Goal: Task Accomplishment & Management: Manage account settings

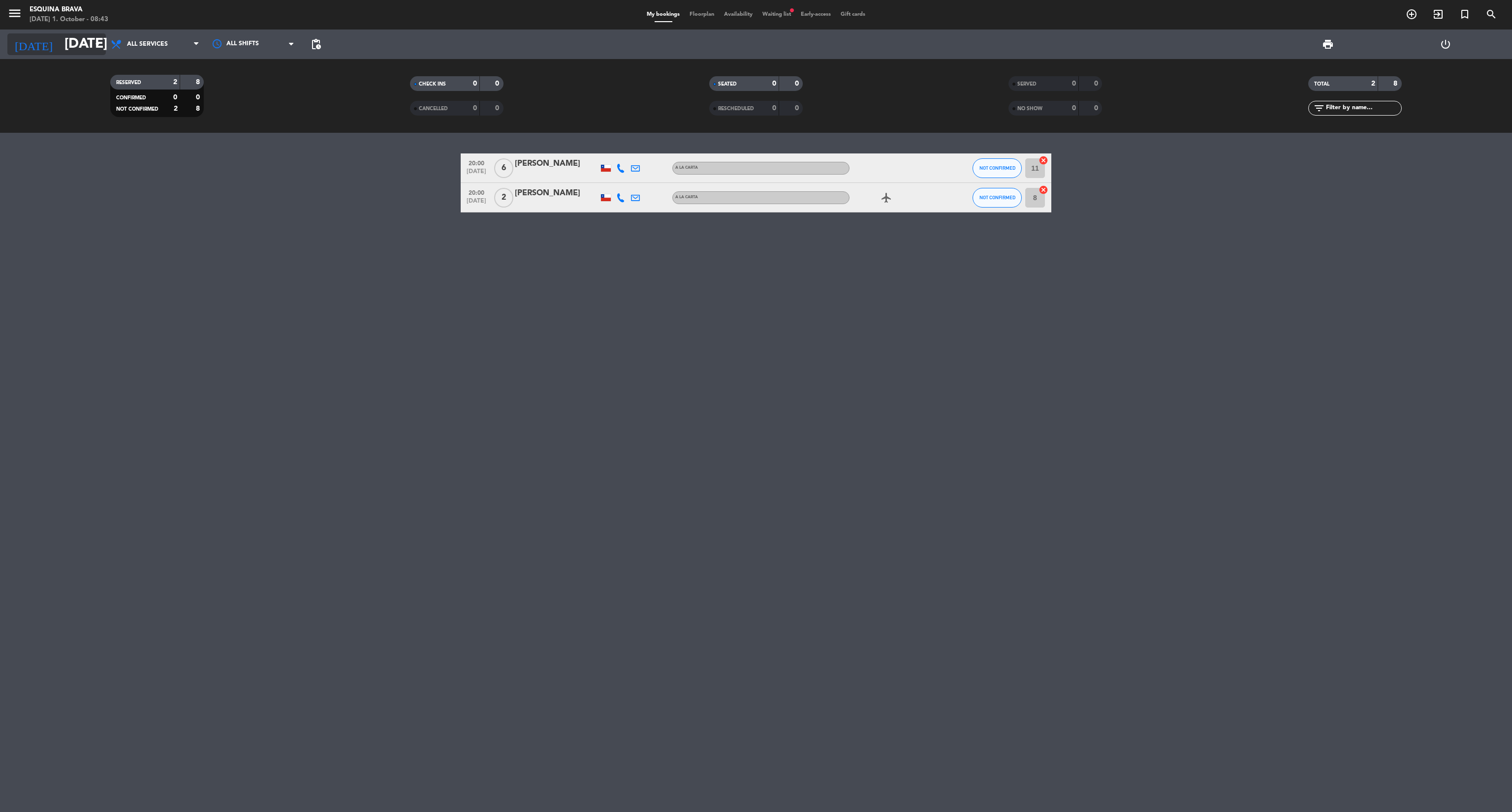
click at [96, 45] on icon "arrow_drop_down" at bounding box center [97, 44] width 12 height 12
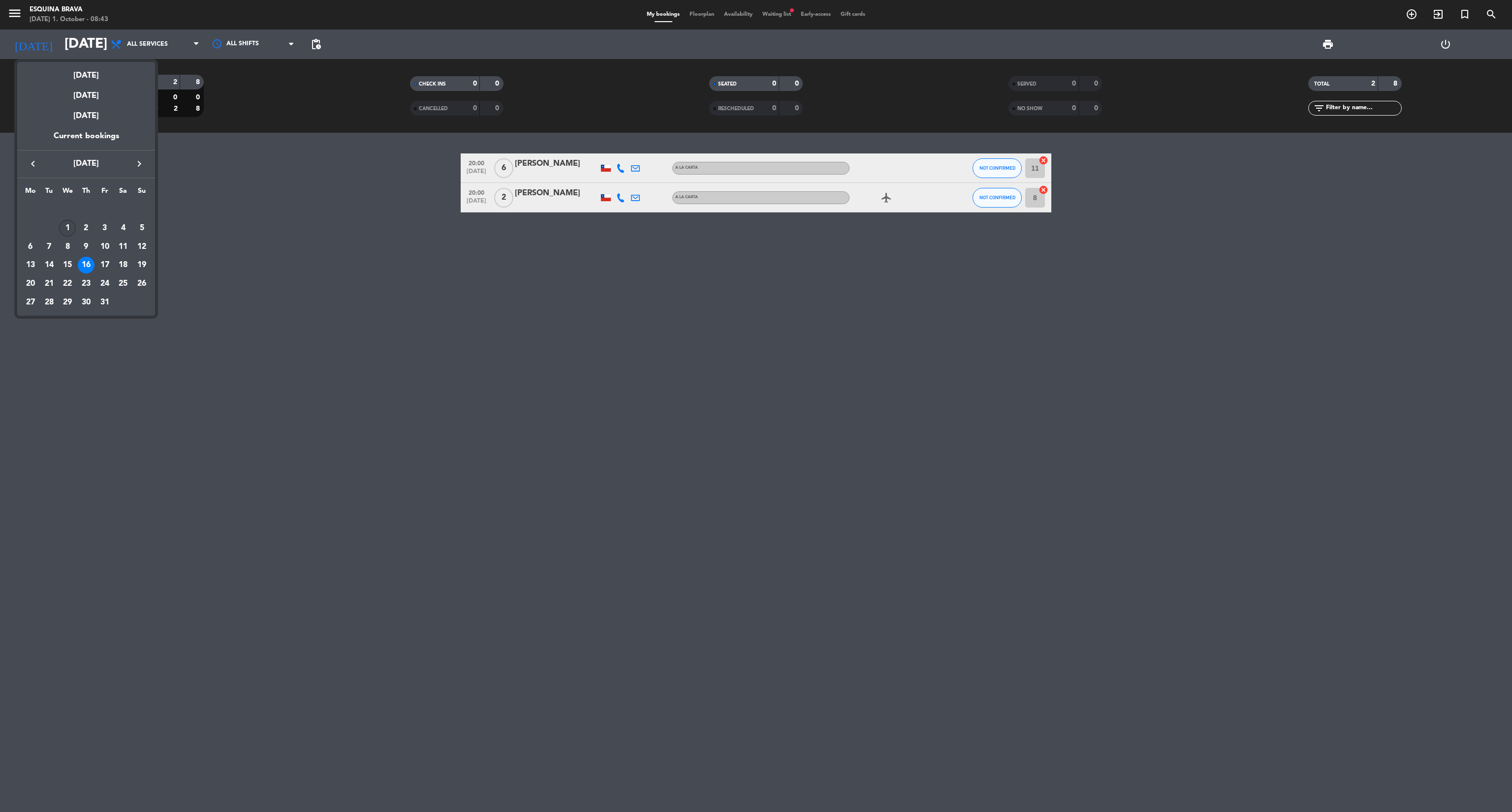
click at [65, 227] on div "1" at bounding box center [68, 228] width 17 height 17
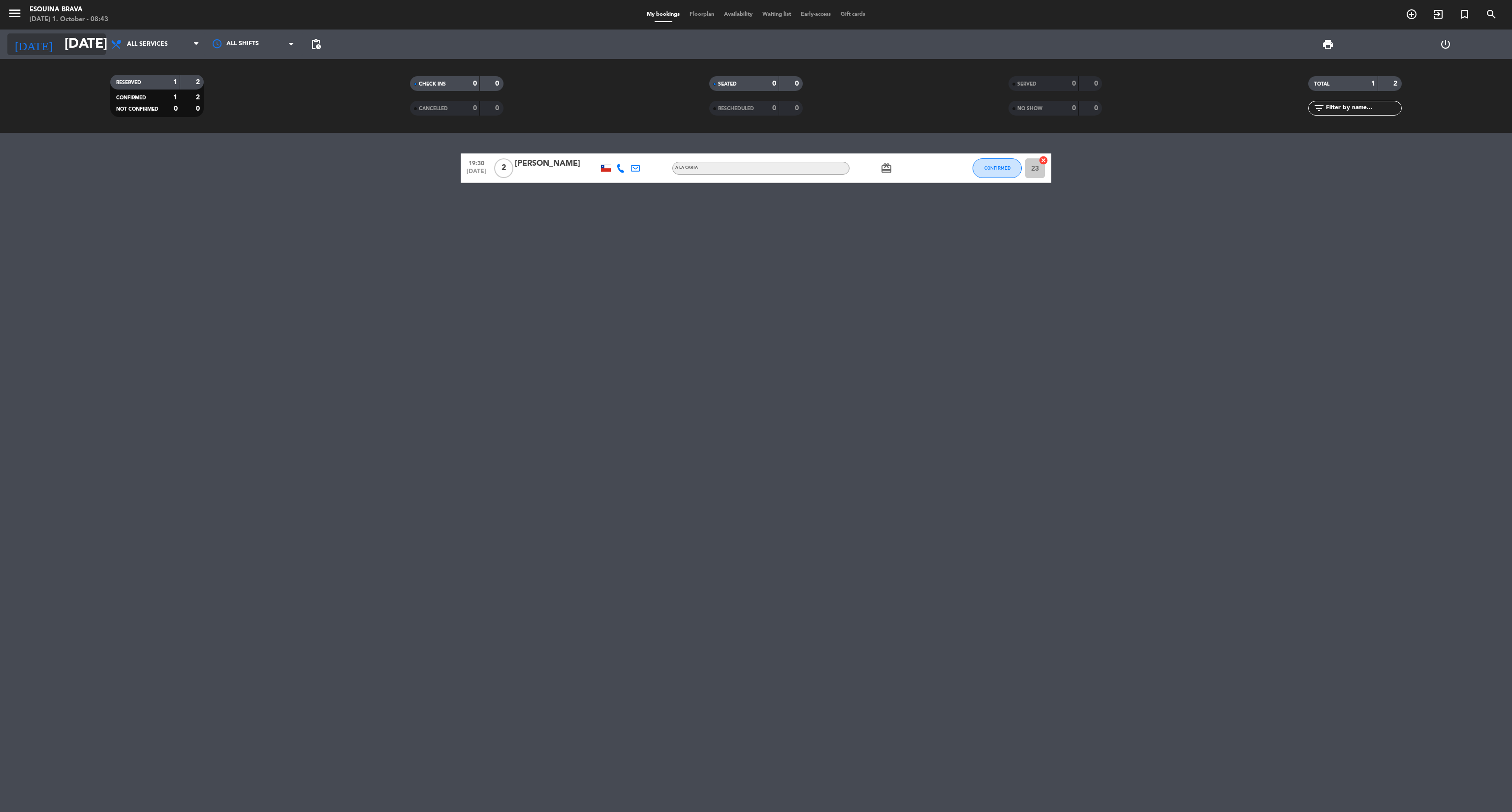
click at [100, 51] on input "[DATE]" at bounding box center [148, 44] width 177 height 26
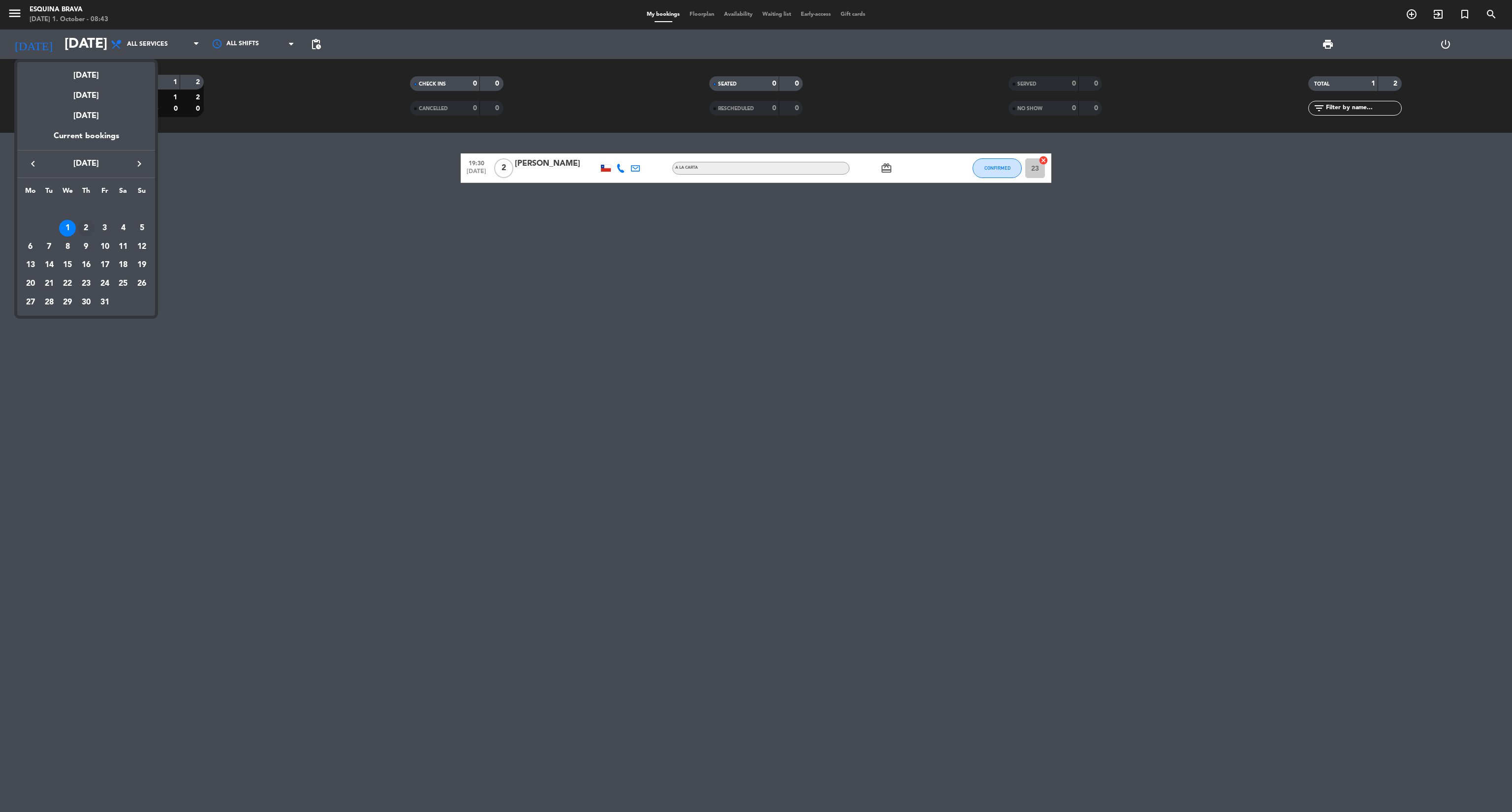
click at [86, 228] on div "2" at bounding box center [86, 228] width 17 height 17
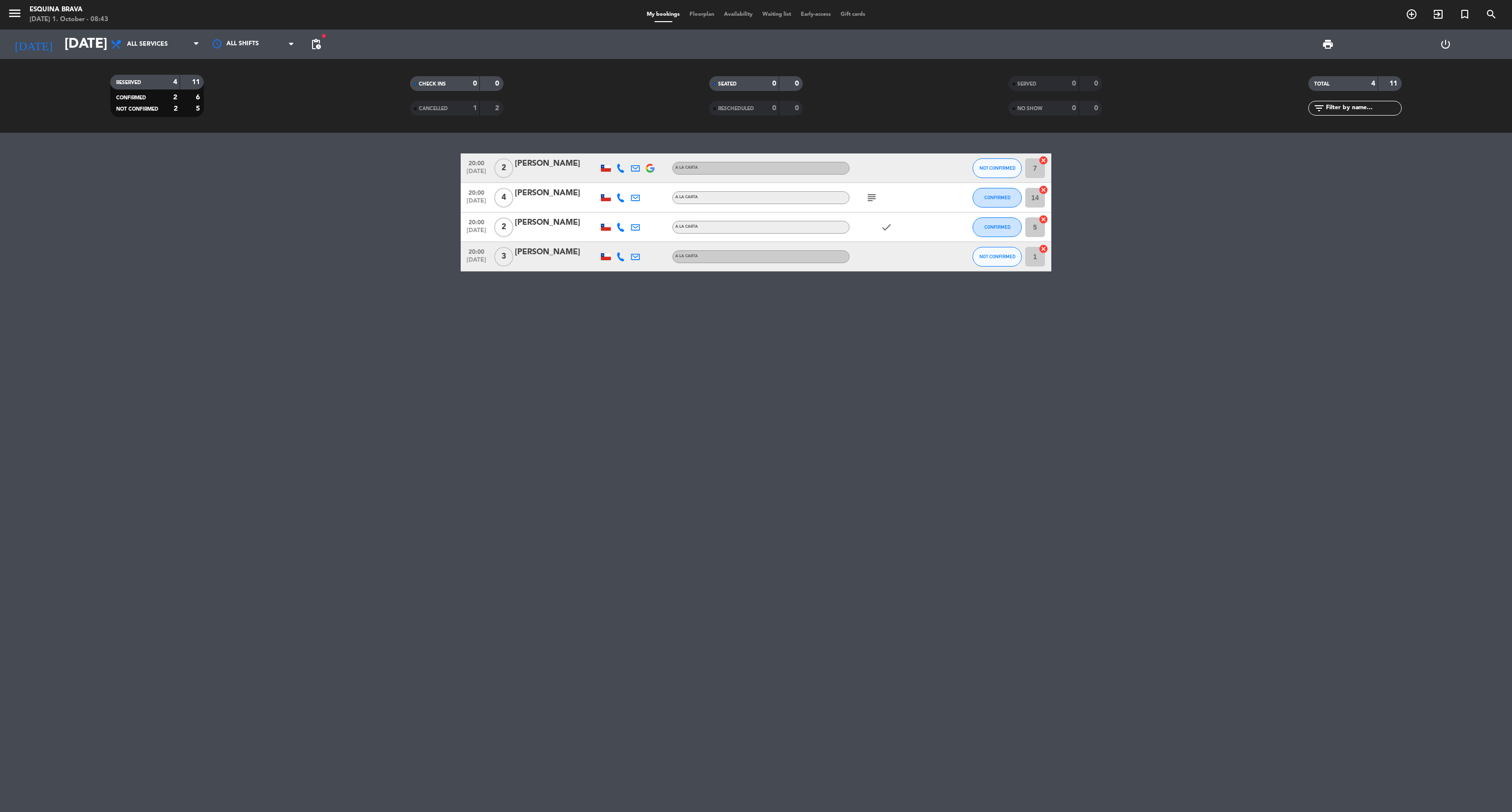
click at [1044, 158] on icon "cancel" at bounding box center [1043, 160] width 10 height 10
click at [102, 40] on icon "arrow_drop_down" at bounding box center [97, 44] width 12 height 12
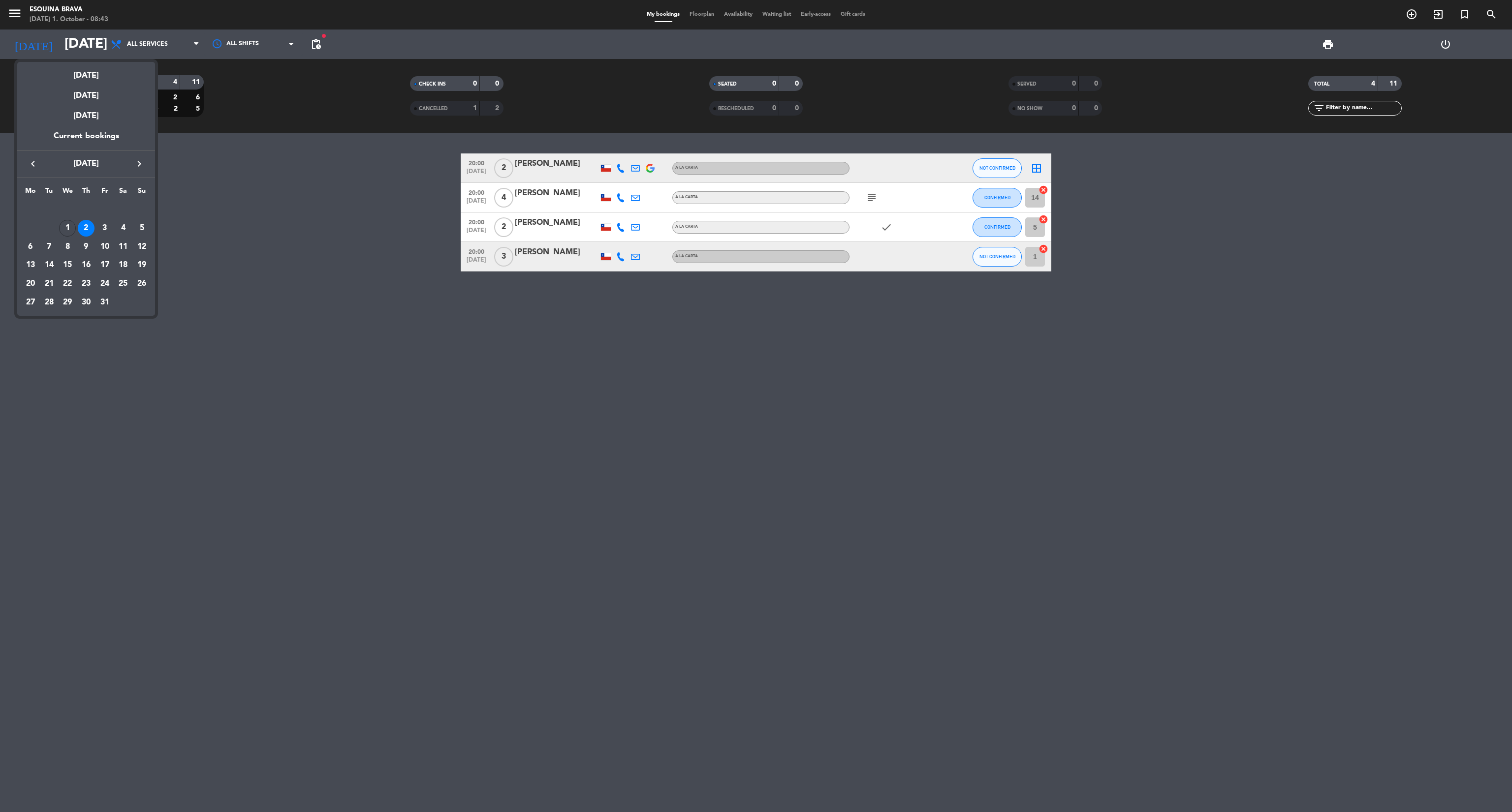
click at [69, 8] on div at bounding box center [756, 406] width 1512 height 812
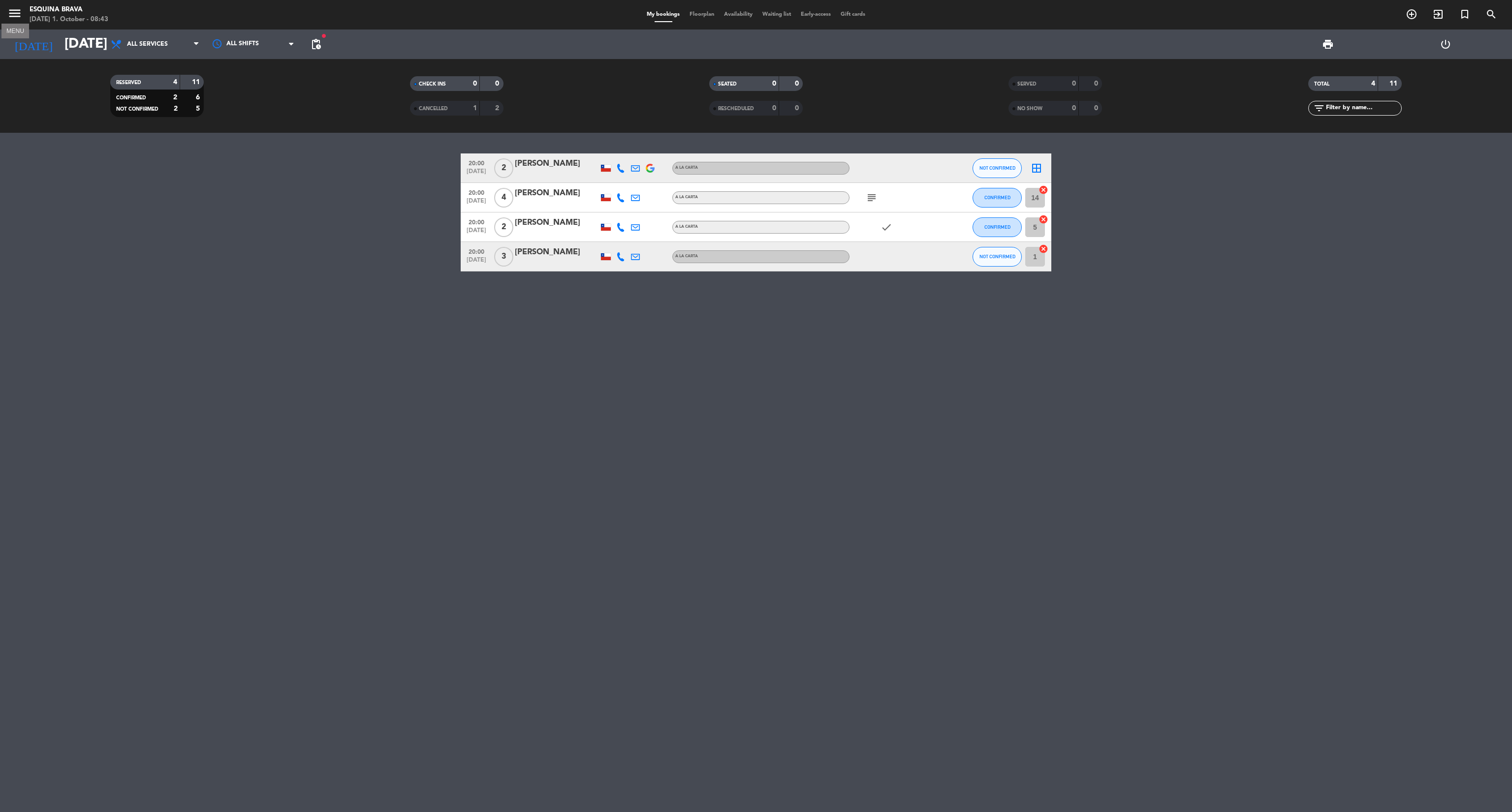
click at [11, 16] on icon "menu" at bounding box center [15, 13] width 15 height 15
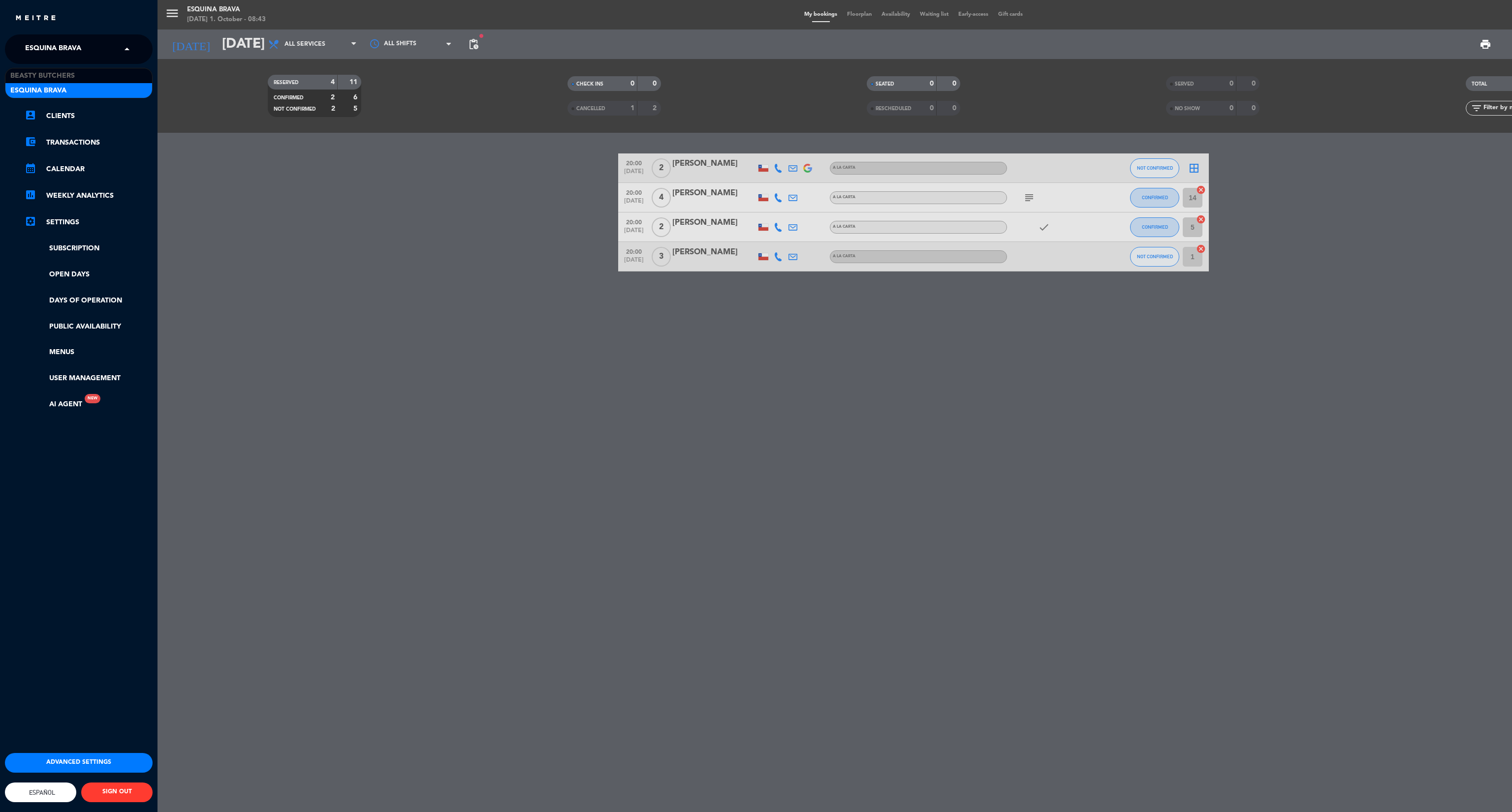
click at [99, 48] on input "text" at bounding box center [80, 49] width 120 height 22
click at [112, 75] on div "Beasty Butchers" at bounding box center [79, 76] width 147 height 15
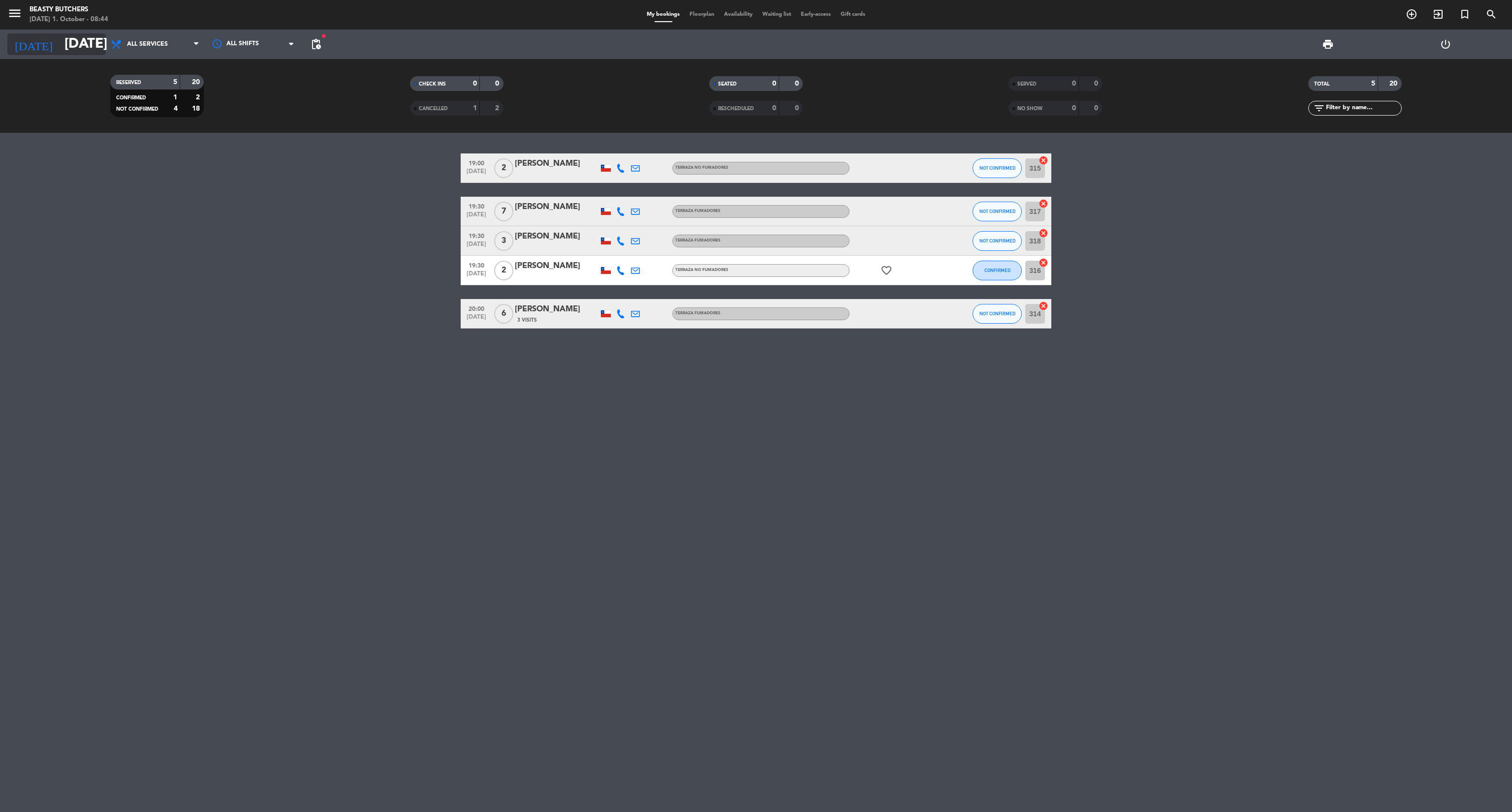
click at [73, 38] on input "[DATE]" at bounding box center [148, 44] width 177 height 26
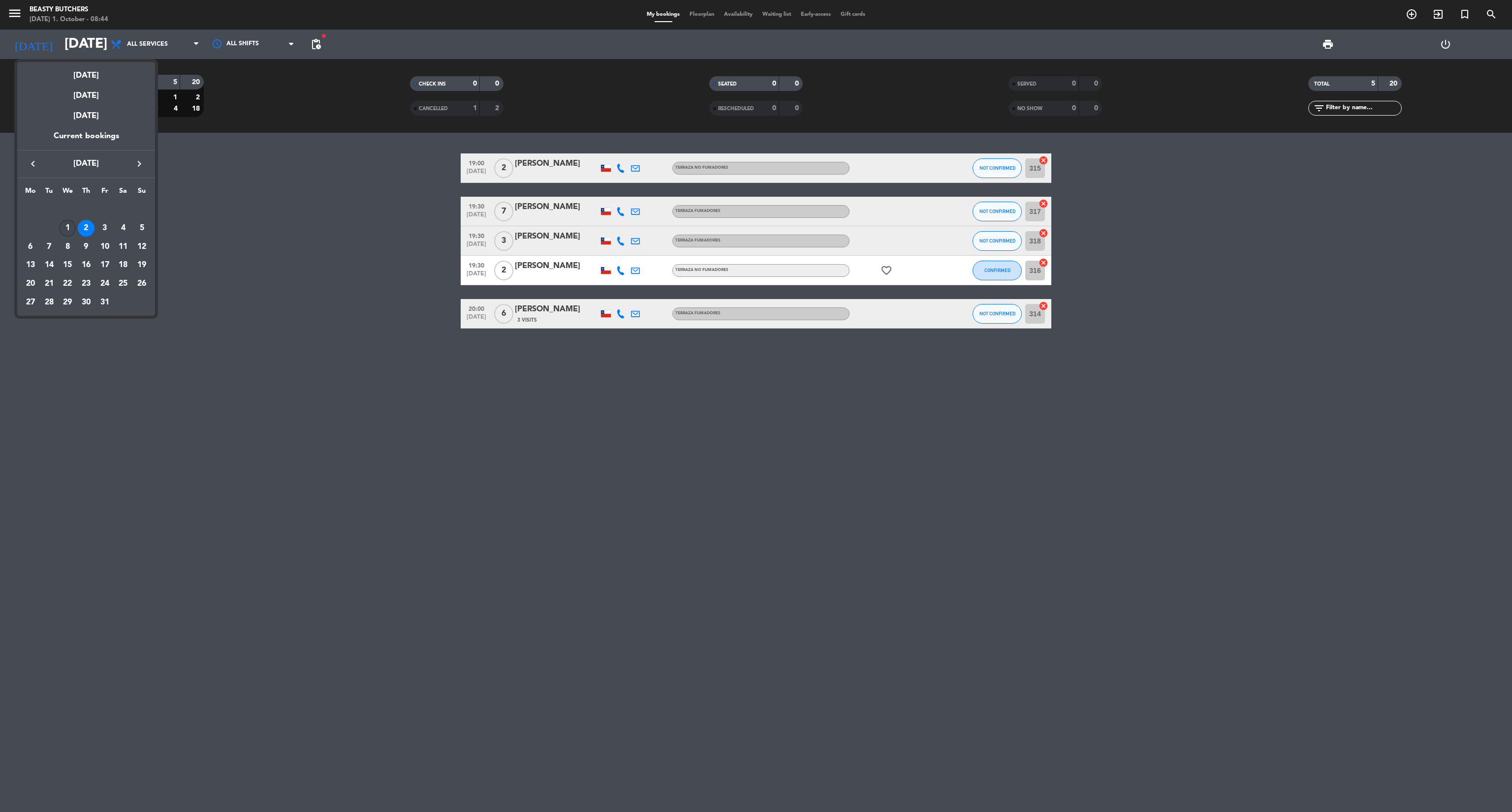
click at [74, 230] on div "1" at bounding box center [68, 228] width 17 height 17
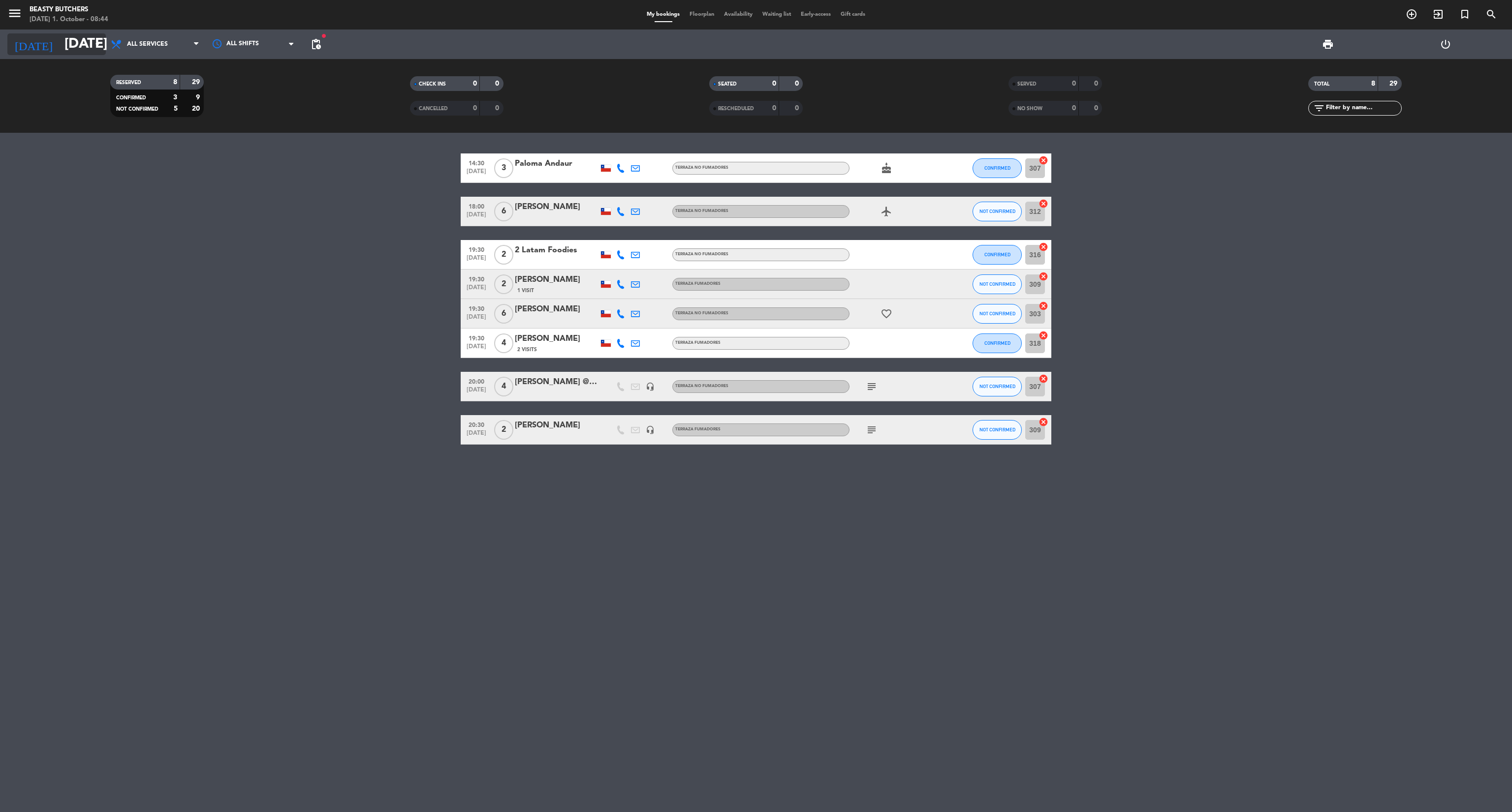
click at [84, 38] on input "[DATE]" at bounding box center [148, 44] width 177 height 26
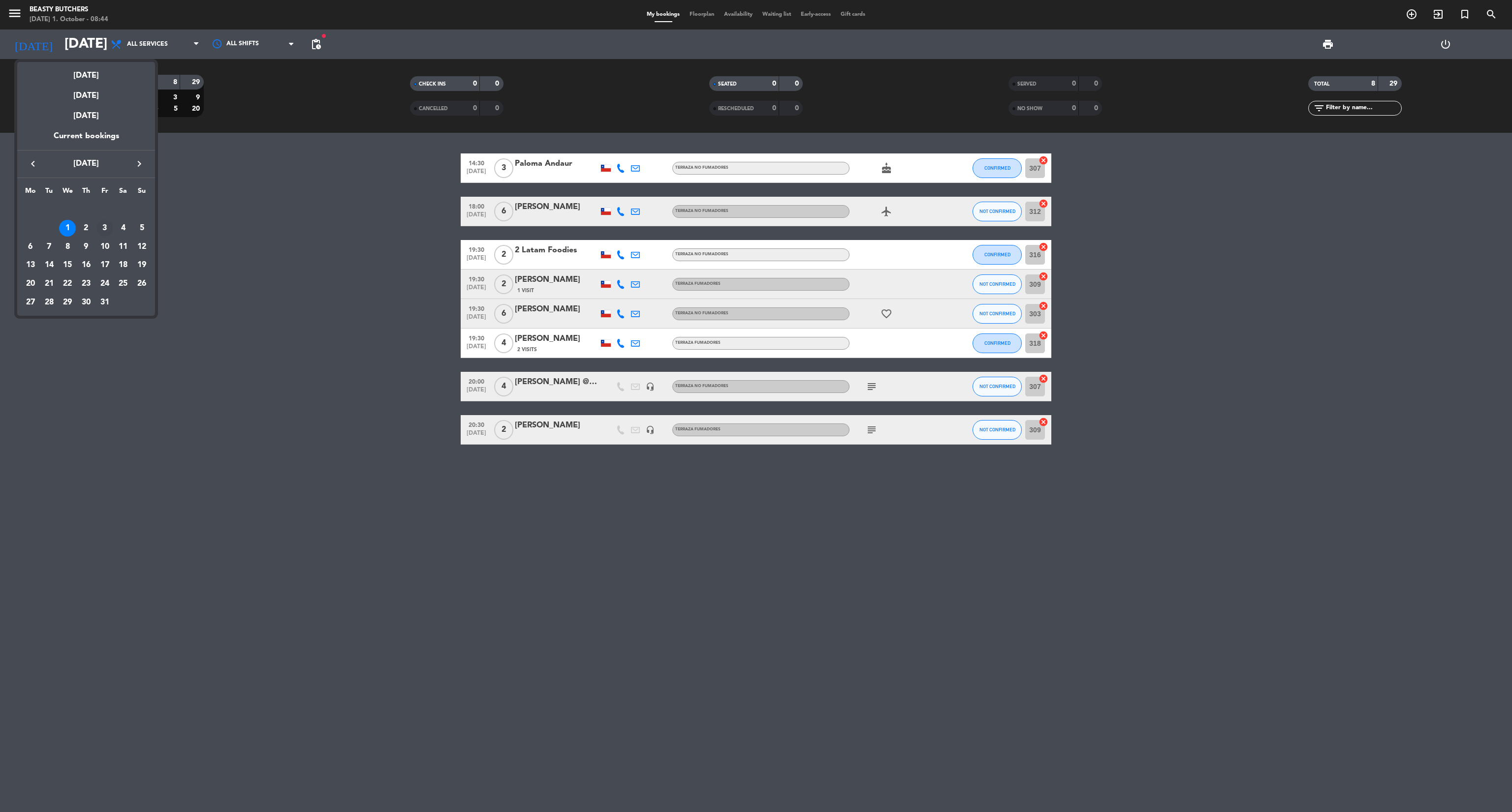
click at [102, 225] on div "3" at bounding box center [104, 228] width 17 height 17
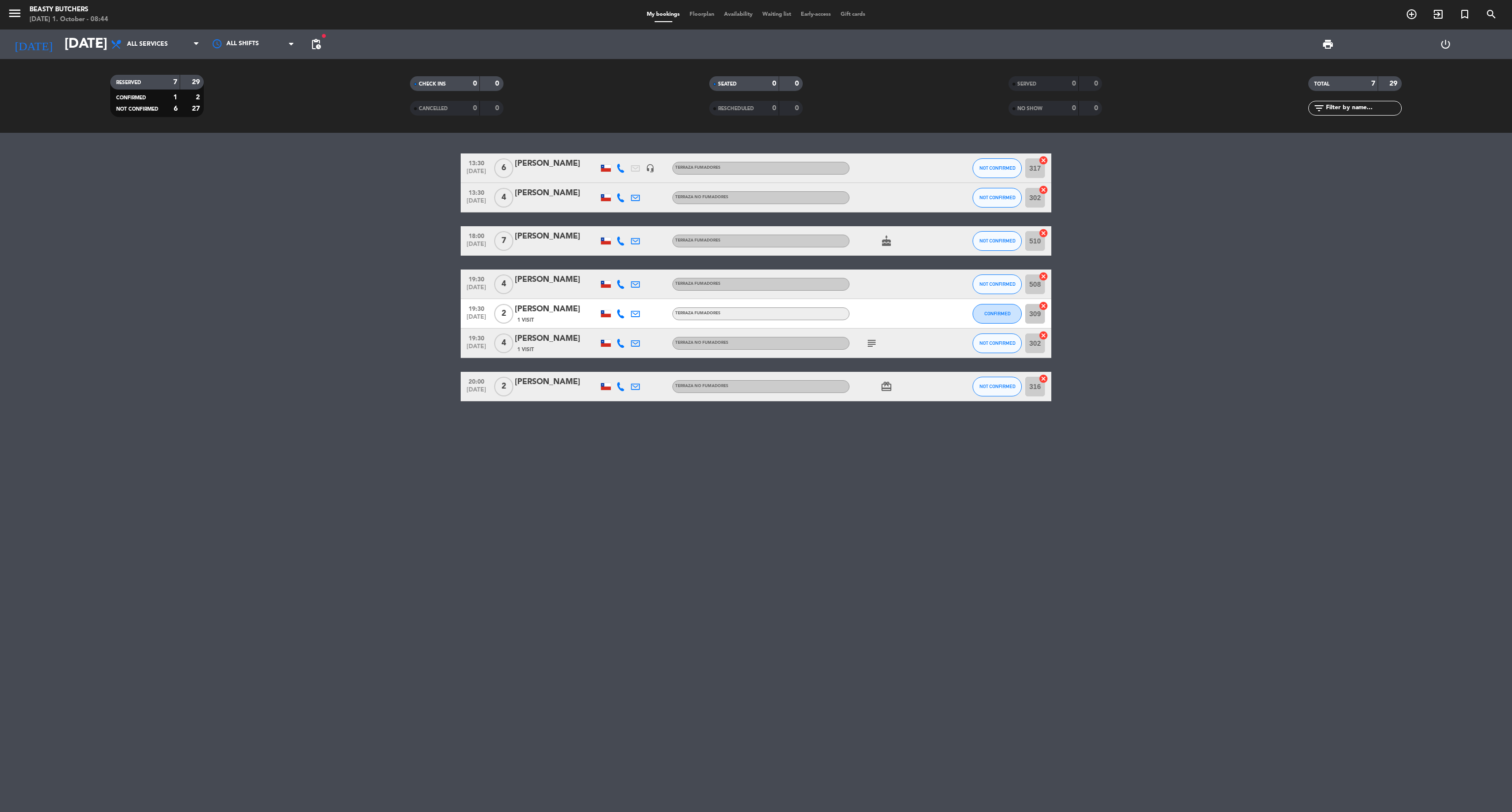
drag, startPoint x: 706, startPoint y: 538, endPoint x: 431, endPoint y: 188, distance: 445.1
click at [457, 196] on div "13:30 [DATE] 6 [PERSON_NAME] headset_mic Terraza Fumadores NOT CONFIRMED 317 ca…" at bounding box center [756, 472] width 1512 height 679
click at [279, 182] on bookings-row "13:30 [DATE] 6 [PERSON_NAME] headset_mic Terraza Fumadores NOT CONFIRMED 317 ca…" at bounding box center [756, 278] width 1512 height 248
click at [90, 42] on div "[DATE] [DATE] arrow_drop_down" at bounding box center [57, 44] width 99 height 22
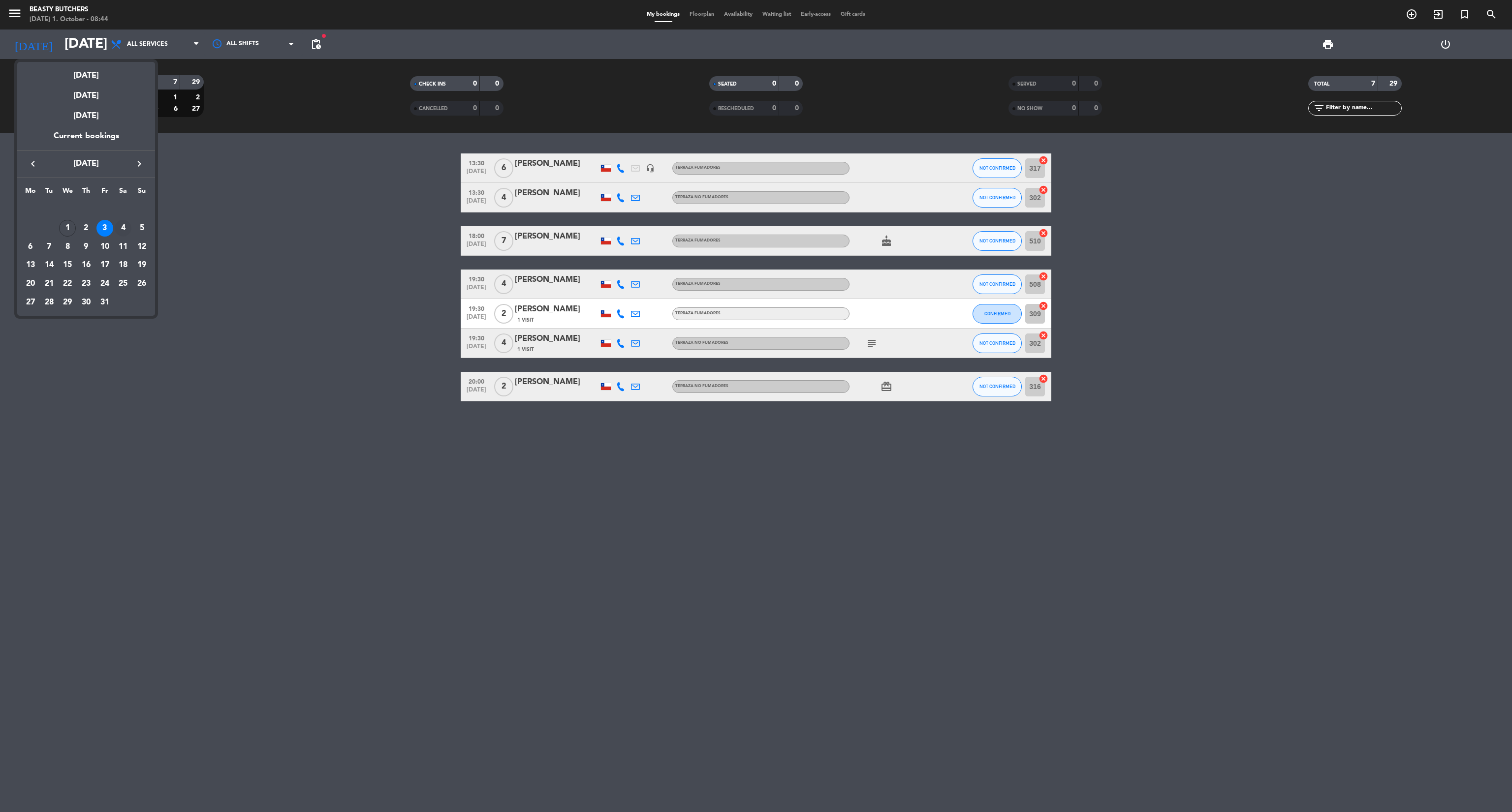
click at [120, 224] on div "4" at bounding box center [123, 228] width 17 height 17
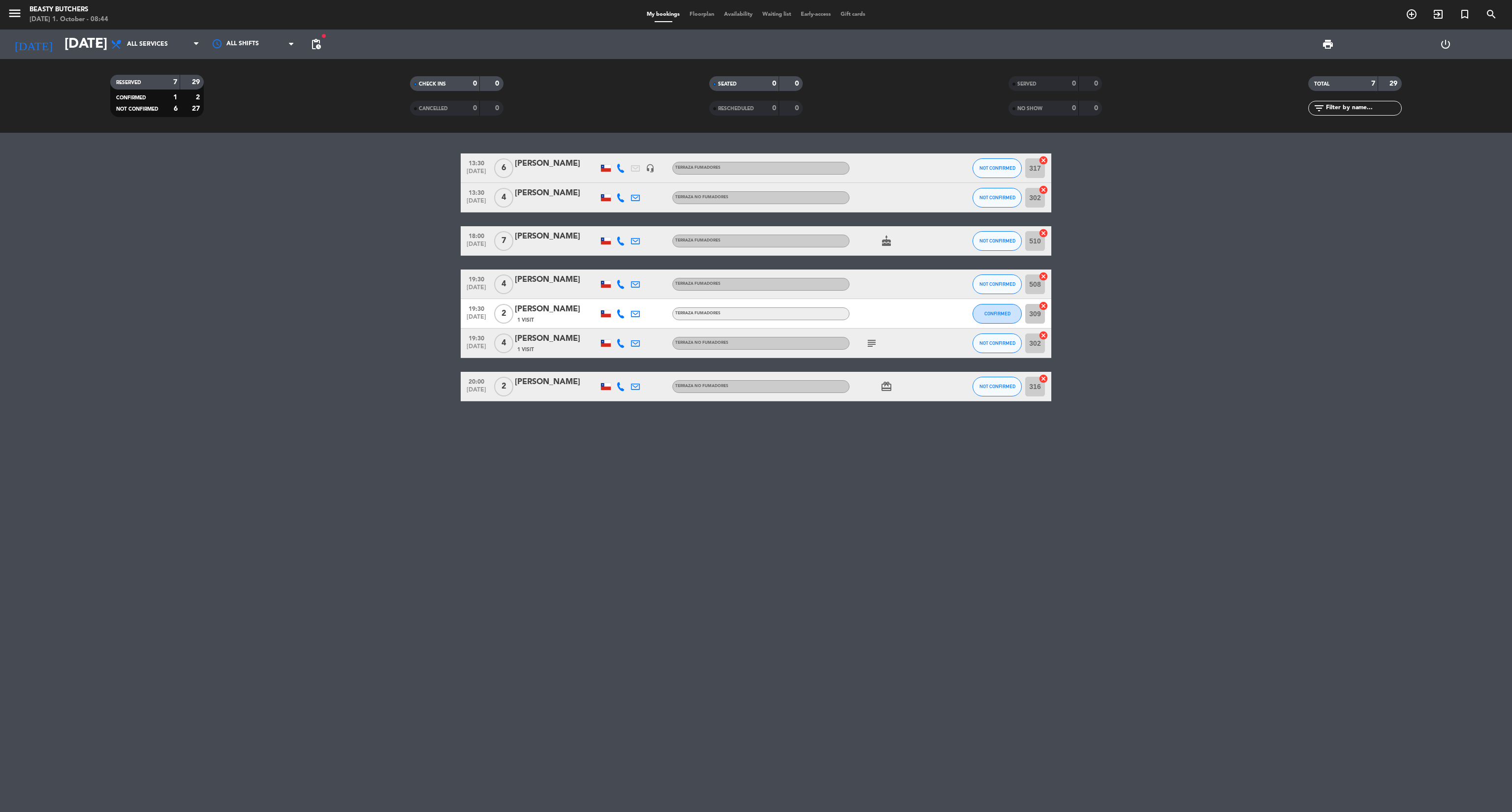
type input "[DATE]"
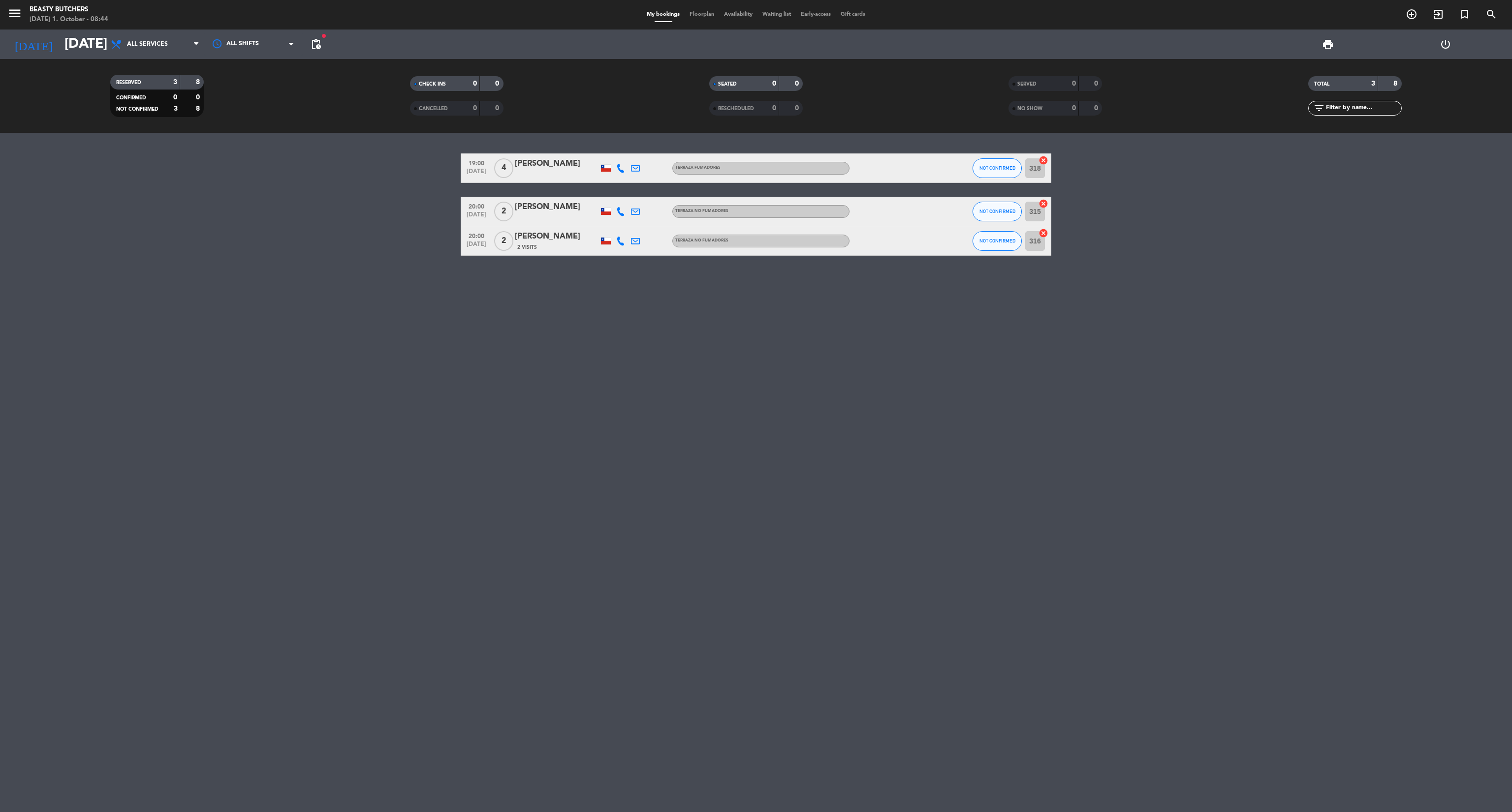
click at [771, 16] on span "Waiting list" at bounding box center [777, 14] width 38 height 5
